Goal: Find specific page/section: Find specific page/section

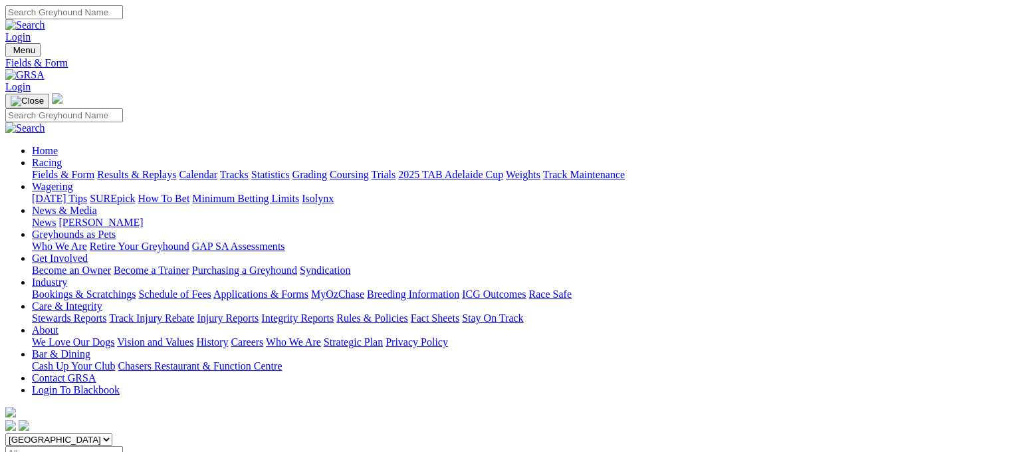
click at [112, 433] on select "[GEOGRAPHIC_DATA] [GEOGRAPHIC_DATA] [GEOGRAPHIC_DATA] [GEOGRAPHIC_DATA] [GEOGRA…" at bounding box center [58, 439] width 107 height 13
select select "QLD"
click at [89, 433] on select "[GEOGRAPHIC_DATA] [GEOGRAPHIC_DATA] [GEOGRAPHIC_DATA] [GEOGRAPHIC_DATA] [GEOGRA…" at bounding box center [58, 439] width 107 height 13
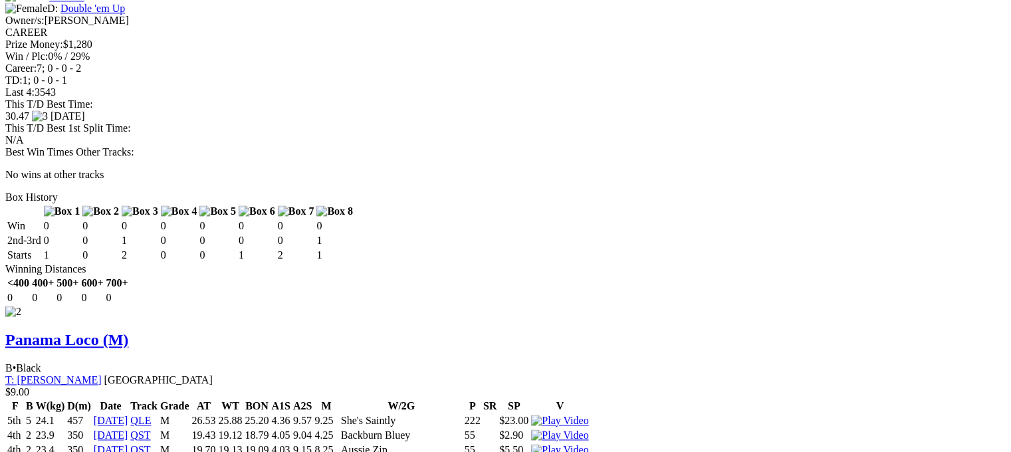
scroll to position [2061, 0]
